Goal: Task Accomplishment & Management: Complete application form

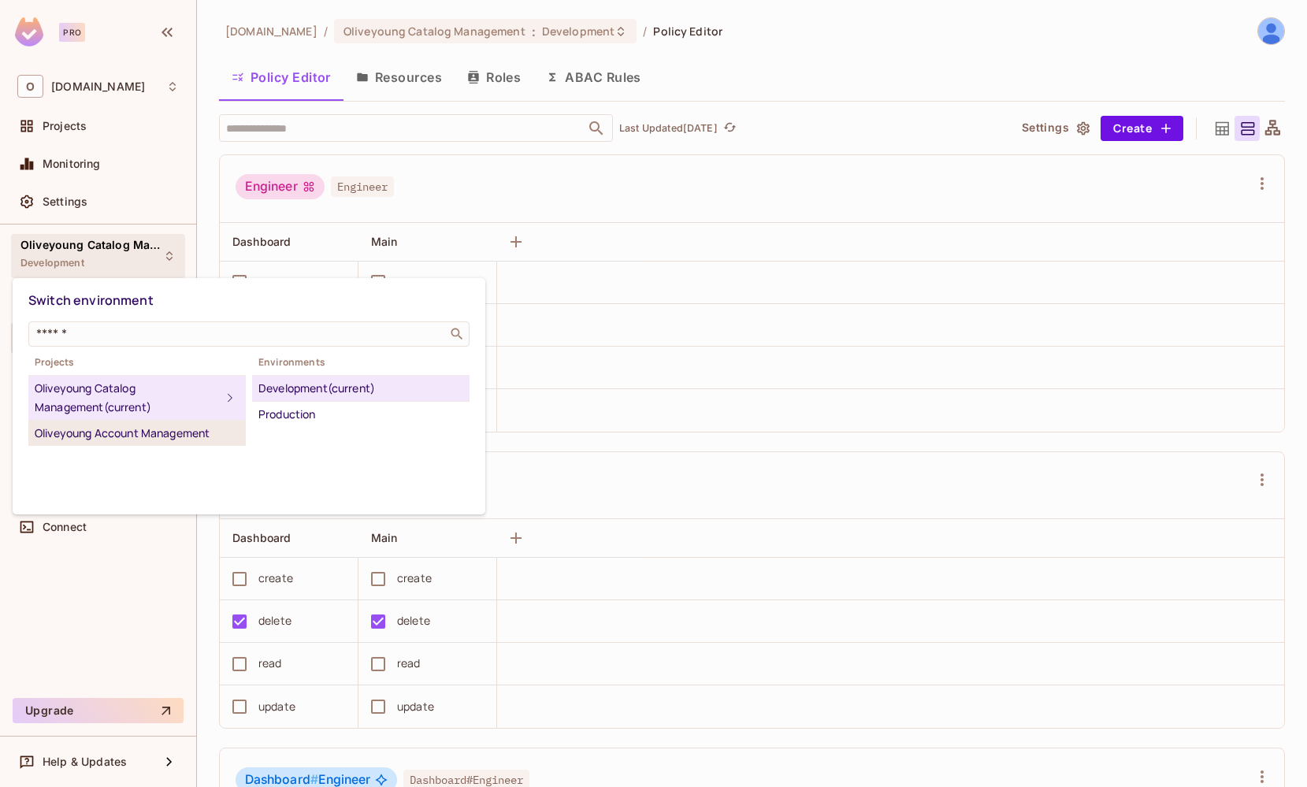
click at [191, 437] on div "Oliveyoung Account Management" at bounding box center [137, 433] width 205 height 19
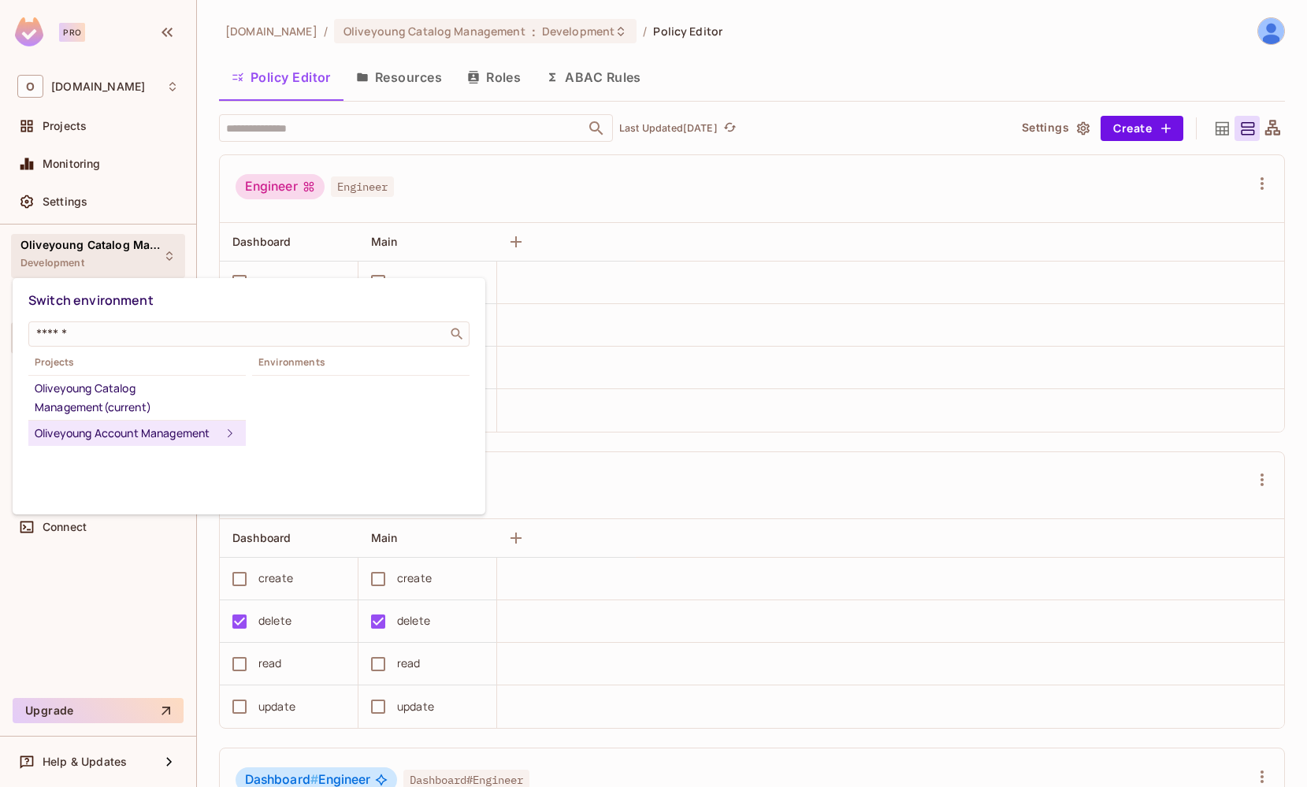
click at [206, 436] on div "Oliveyoung Account Management" at bounding box center [128, 433] width 186 height 19
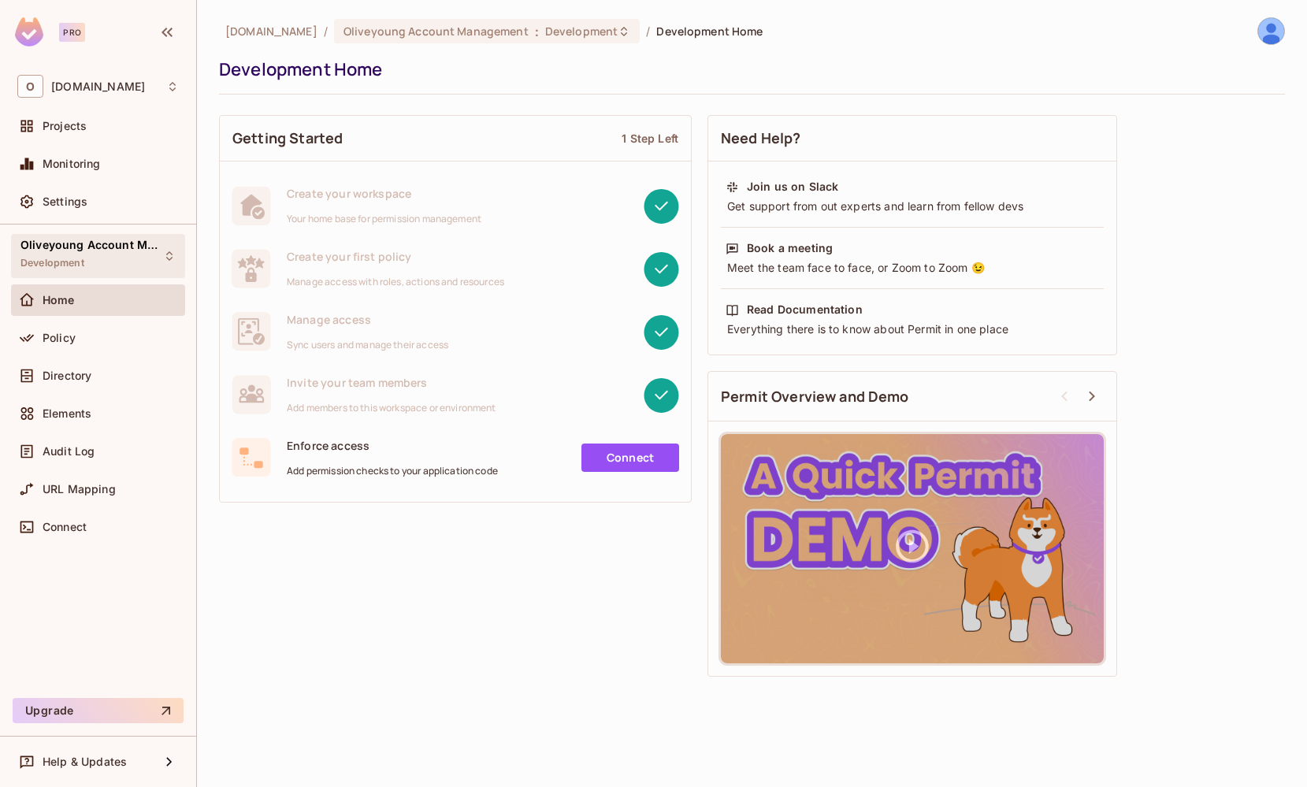
click at [91, 271] on div "Oliveyoung Account Management Development" at bounding box center [88, 256] width 136 height 34
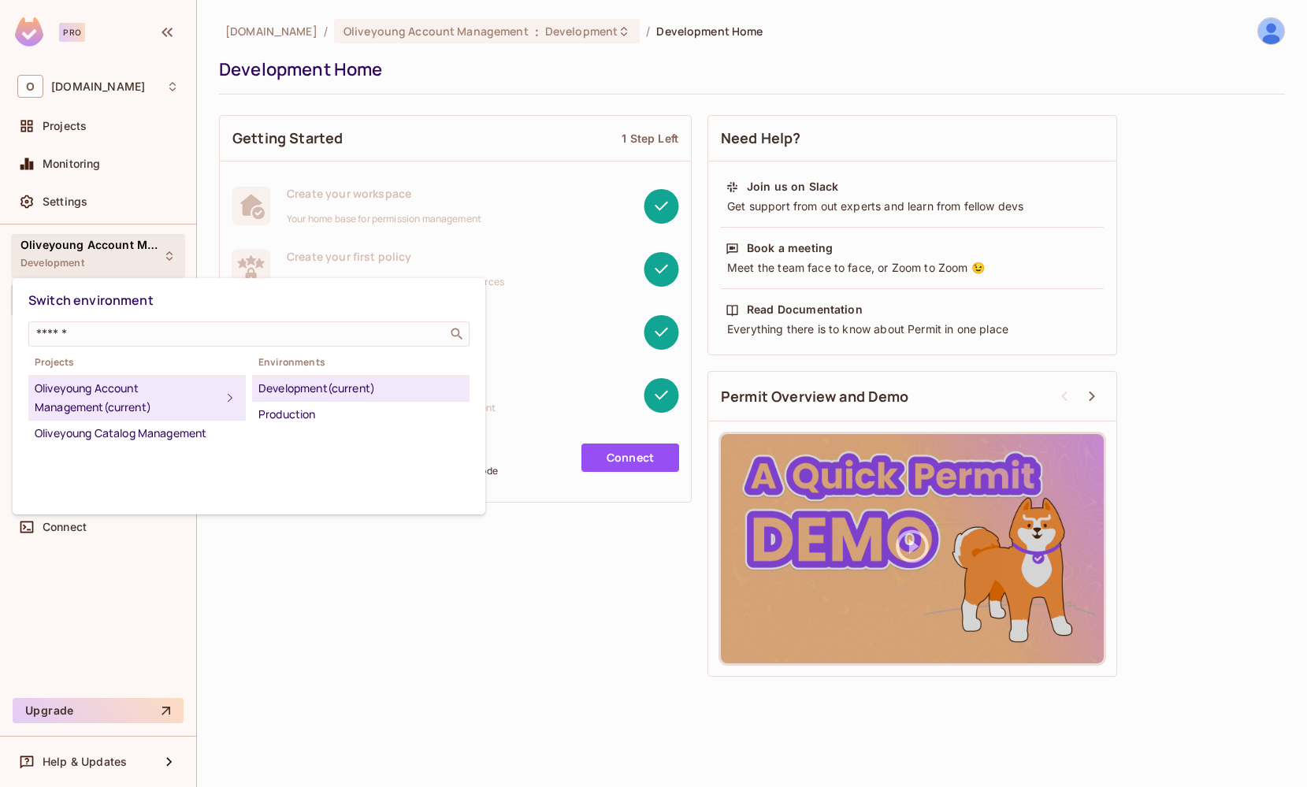
click at [598, 495] on div at bounding box center [653, 393] width 1307 height 787
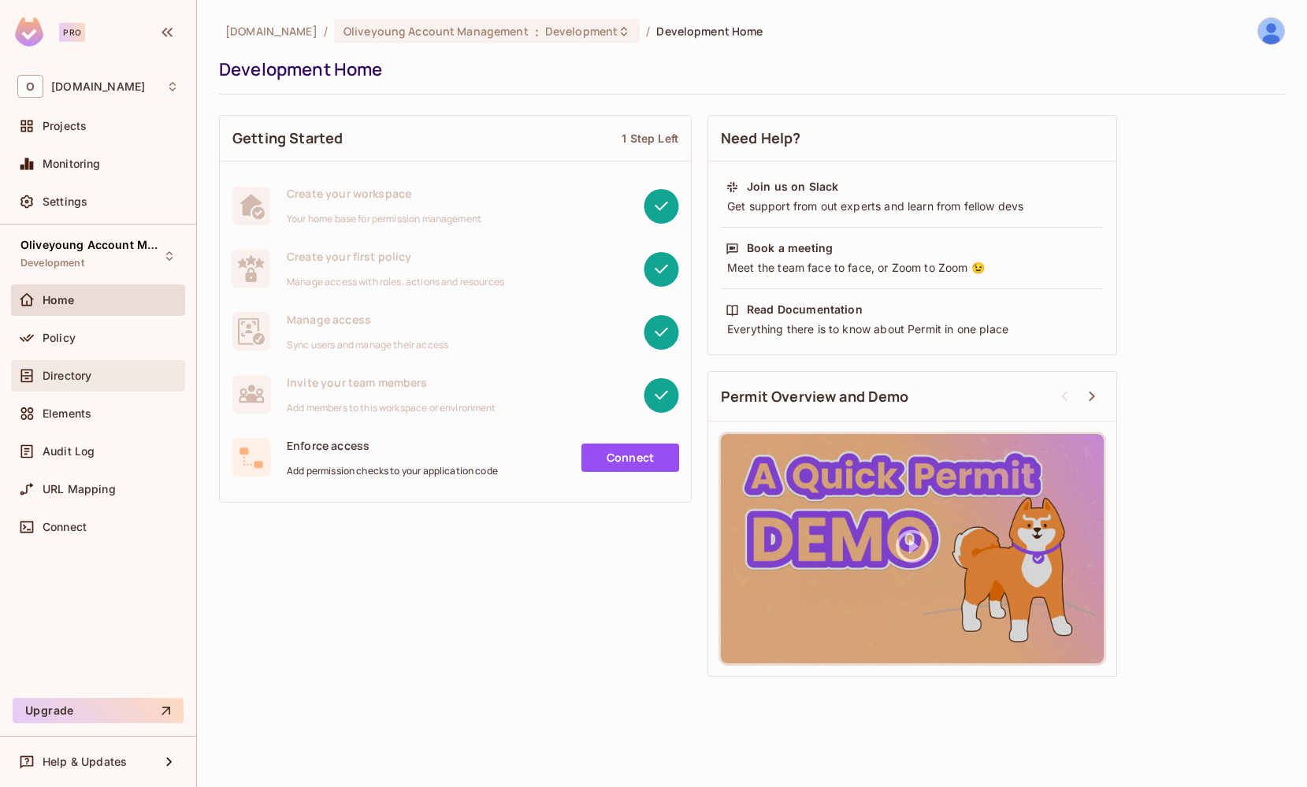
click at [89, 369] on span "Directory" at bounding box center [67, 375] width 49 height 13
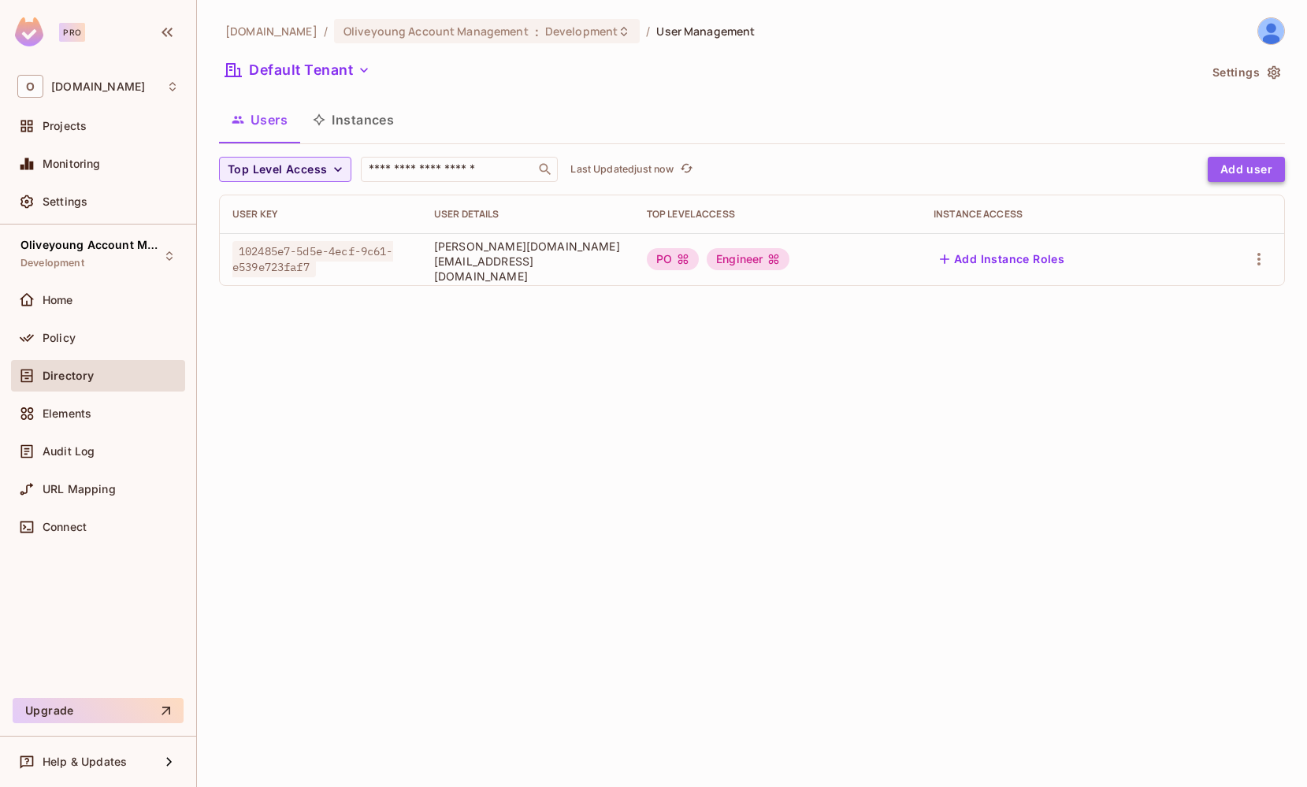
click at [1244, 164] on button "Add user" at bounding box center [1246, 169] width 77 height 25
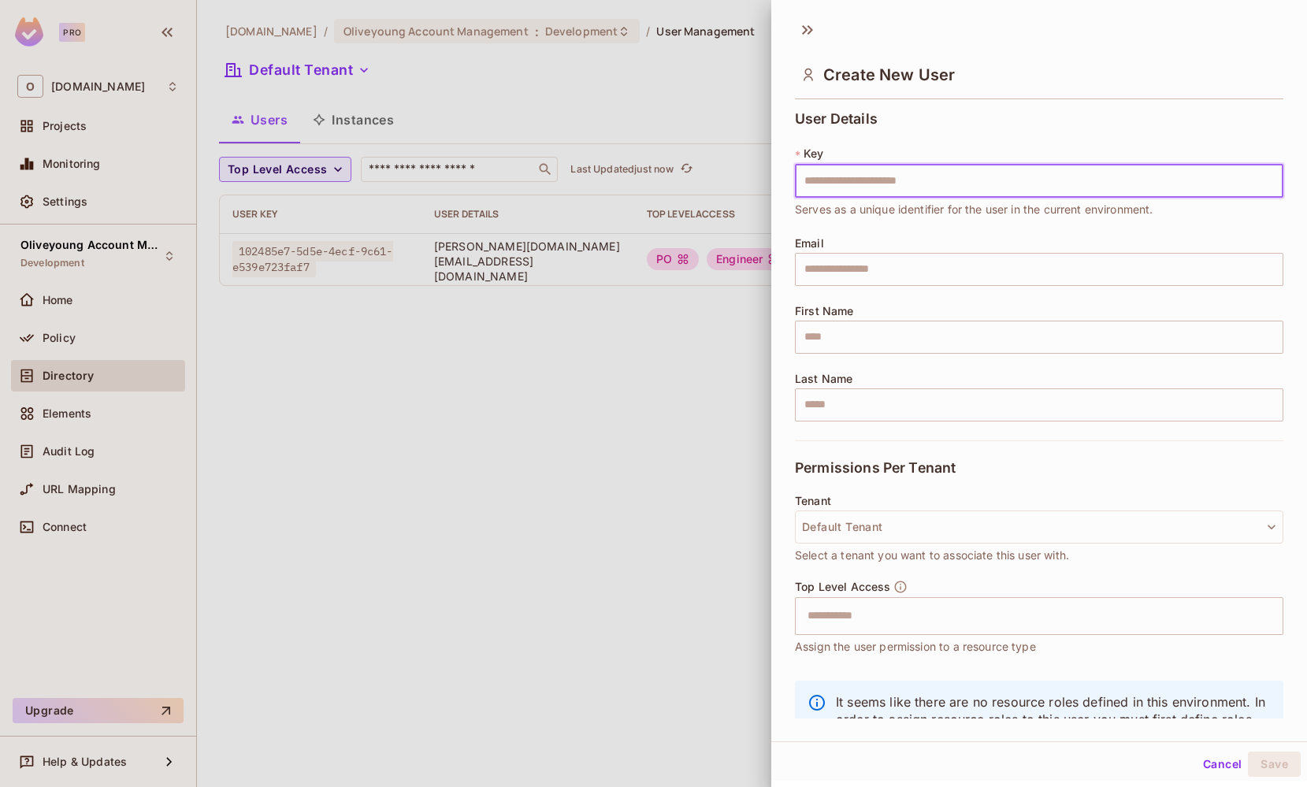
click at [815, 180] on input "text" at bounding box center [1039, 181] width 488 height 33
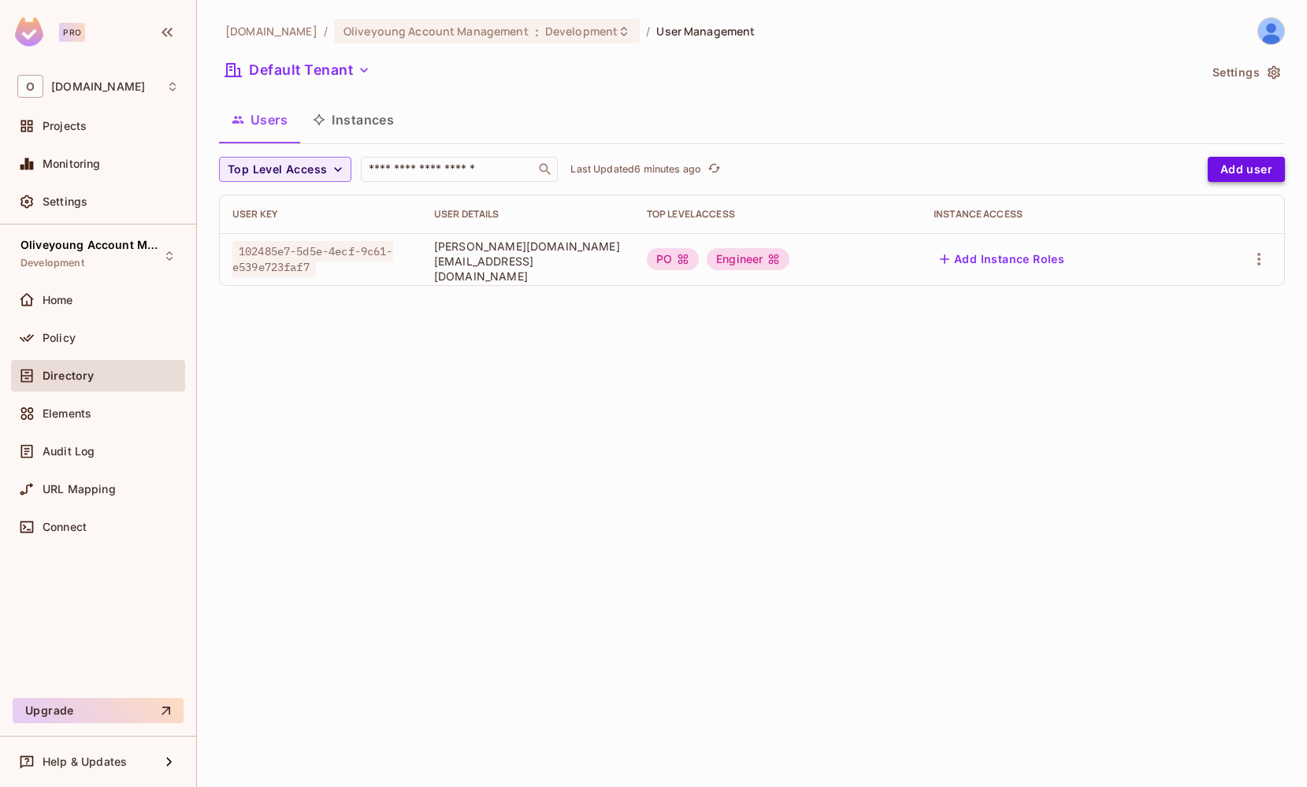
click at [1258, 169] on button "Add user" at bounding box center [1246, 169] width 77 height 25
click at [1257, 172] on button "Add user" at bounding box center [1246, 169] width 77 height 25
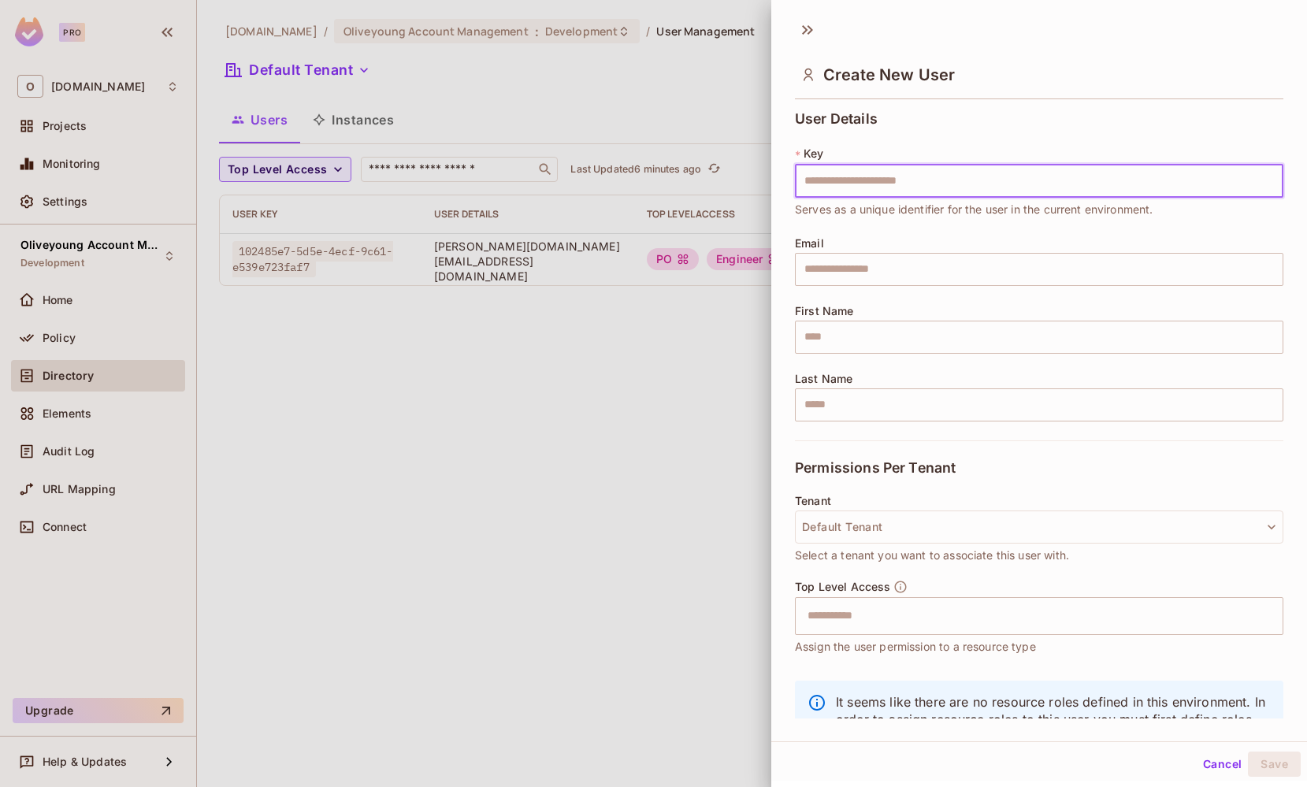
click at [948, 179] on input "text" at bounding box center [1039, 181] width 488 height 33
type input "**********"
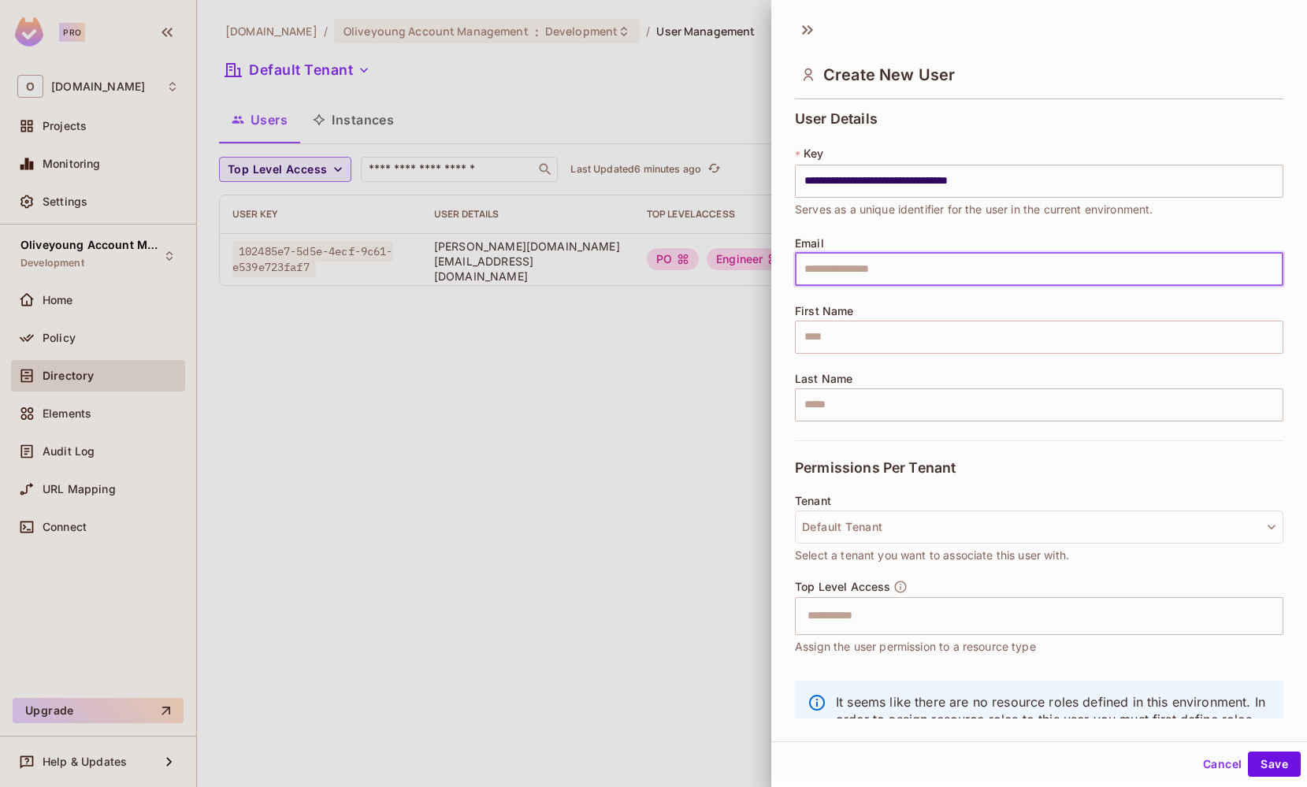
click at [837, 269] on input "text" at bounding box center [1039, 269] width 488 height 33
paste input "**********"
type input "**********"
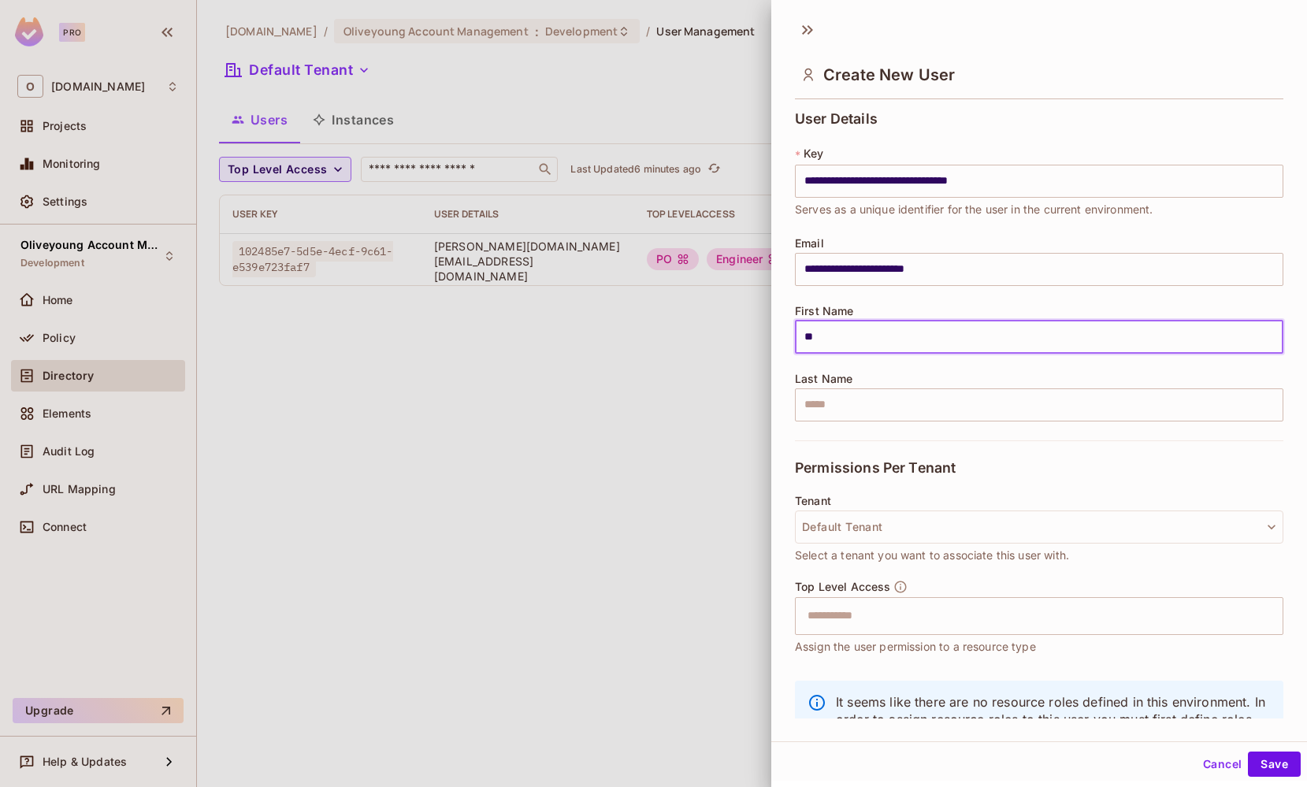
type input "*"
type input "**"
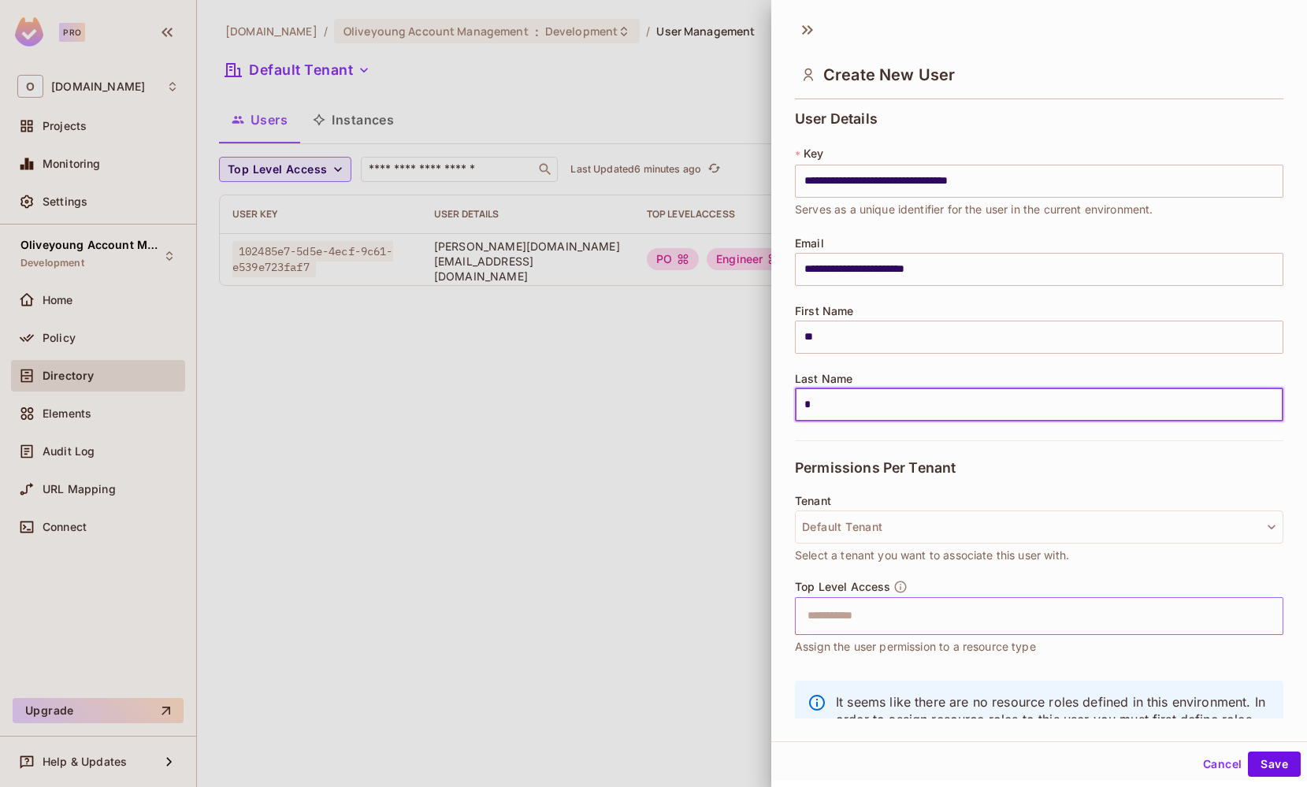
type input "*"
click at [954, 627] on input "text" at bounding box center [1025, 616] width 455 height 32
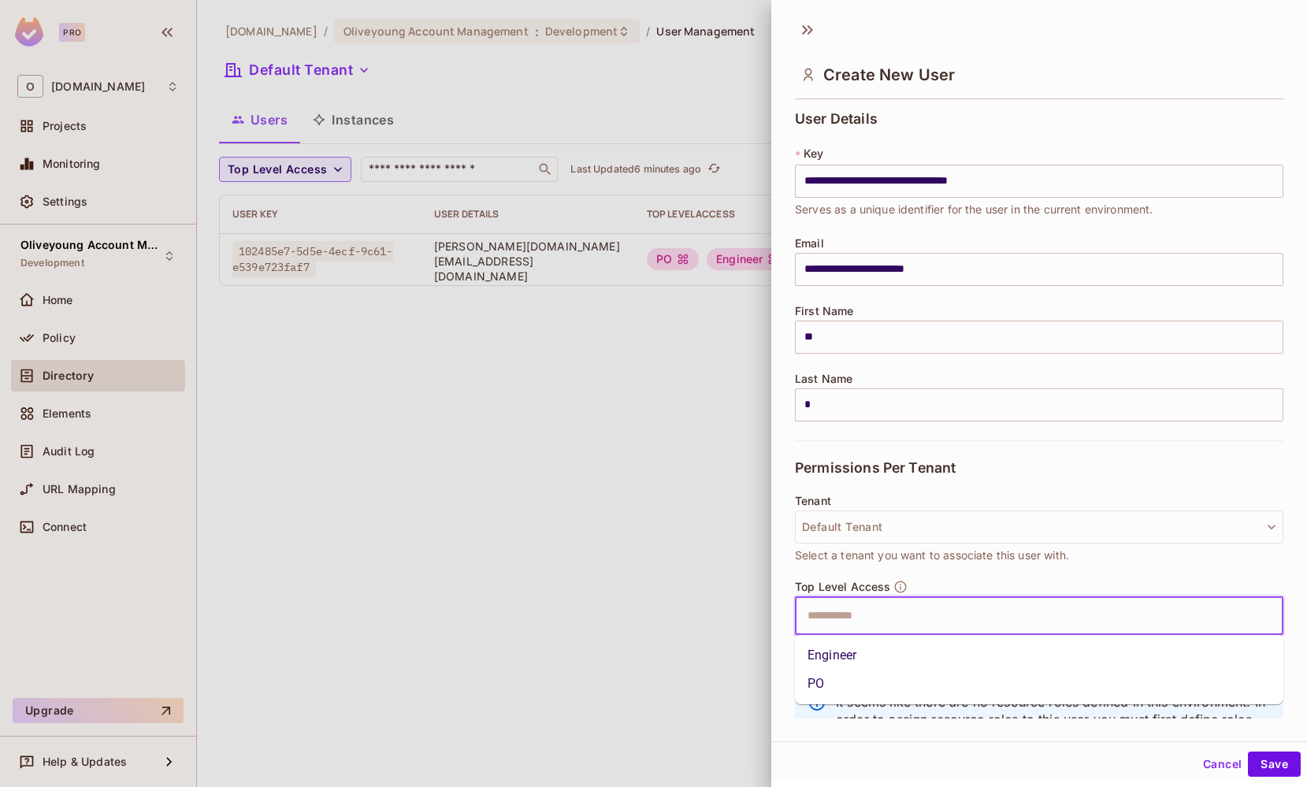
click at [876, 660] on li "Engineer" at bounding box center [1039, 655] width 488 height 28
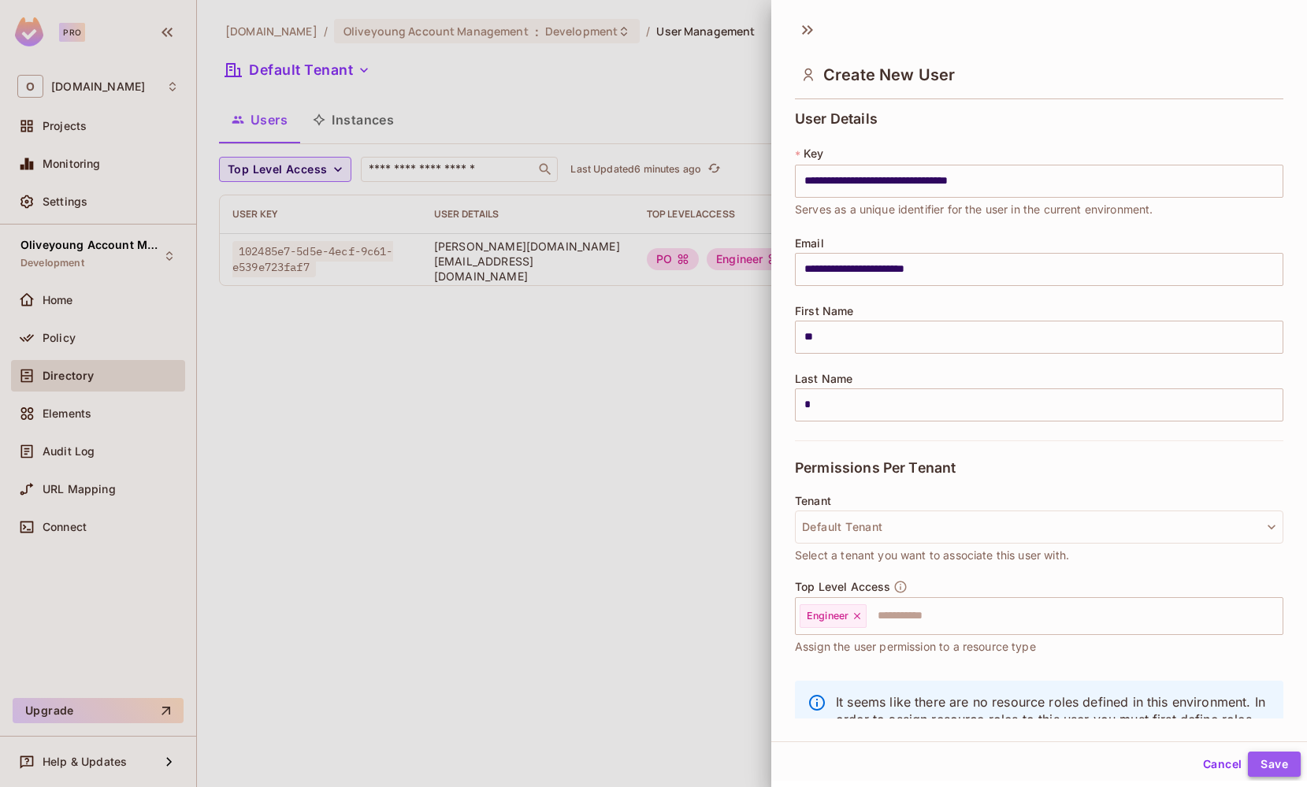
click at [1288, 771] on button "Save" at bounding box center [1274, 764] width 53 height 25
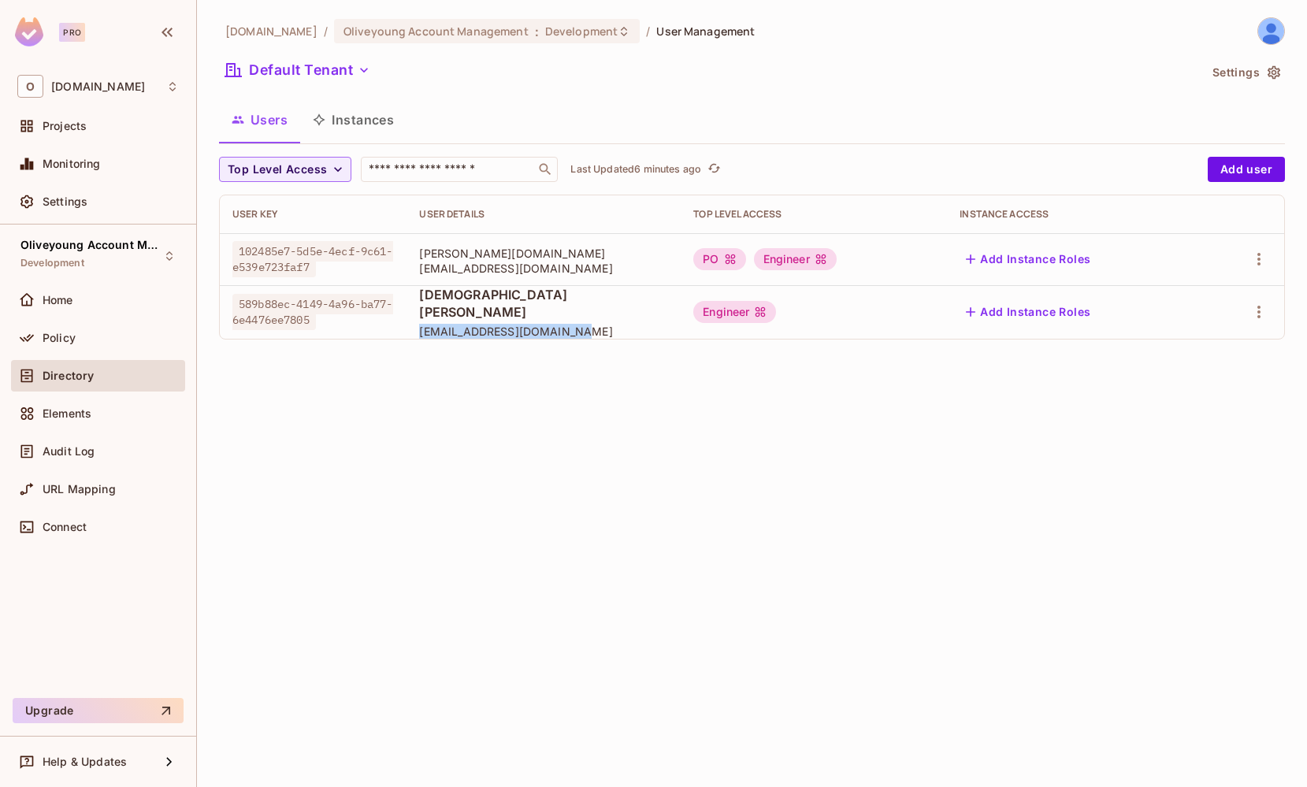
drag, startPoint x: 420, startPoint y: 321, endPoint x: 579, endPoint y: 320, distance: 159.1
click at [579, 324] on span "se.kim14@oliveyoung.co.kr" at bounding box center [543, 331] width 249 height 15
